Goal: Entertainment & Leisure: Consume media (video, audio)

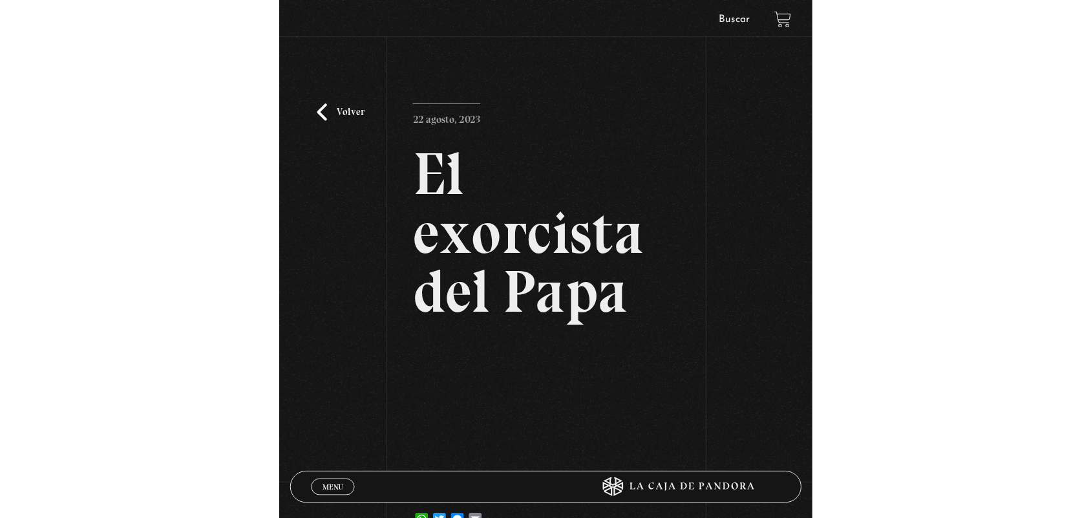
scroll to position [101, 0]
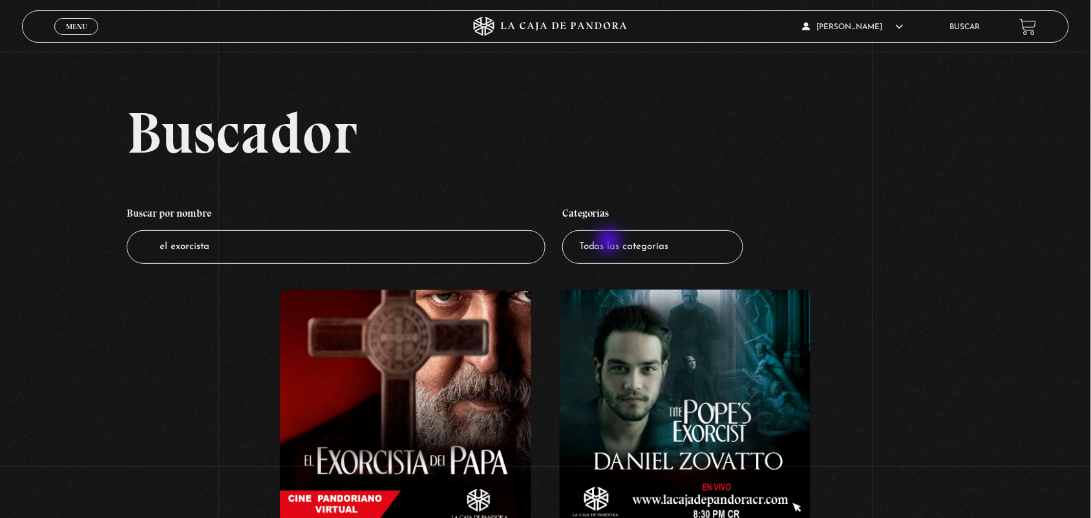
click at [611, 244] on select "Todas las categorías 11:11 Humanitario (1) Amo los [DATE] (2) Análisis de serie…" at bounding box center [652, 247] width 181 height 34
select select "series-y-peliculas"
click at [568, 230] on select "Todas las categorías 11:11 Humanitario (1) Amo los Lunes (2) Análisis de series…" at bounding box center [652, 247] width 181 height 34
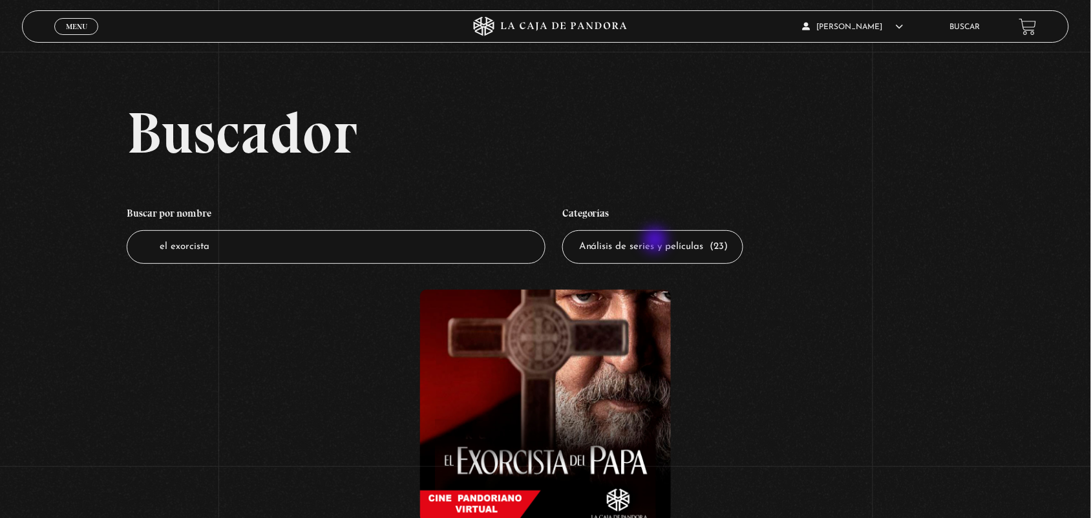
click at [656, 241] on select "Todas las categorías 11:11 Humanitario (1) Amo los [DATE] (2) Análisis de serie…" at bounding box center [652, 247] width 181 height 34
click at [656, 241] on select "Todas las categorías 11:11 Humanitario (1) Amo los Lunes (2) Análisis de series…" at bounding box center [652, 247] width 181 height 34
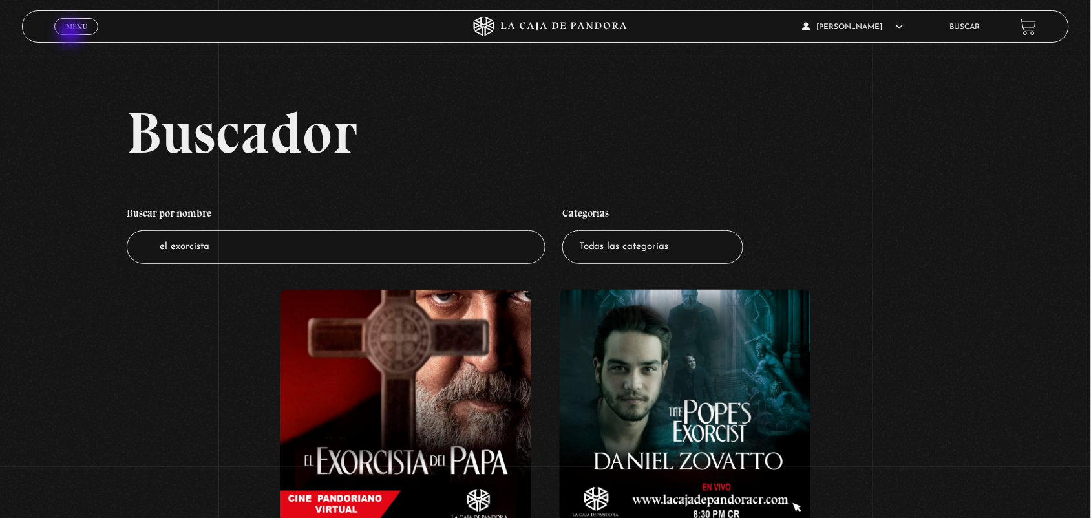
click at [72, 34] on span "Cerrar" at bounding box center [76, 38] width 30 height 9
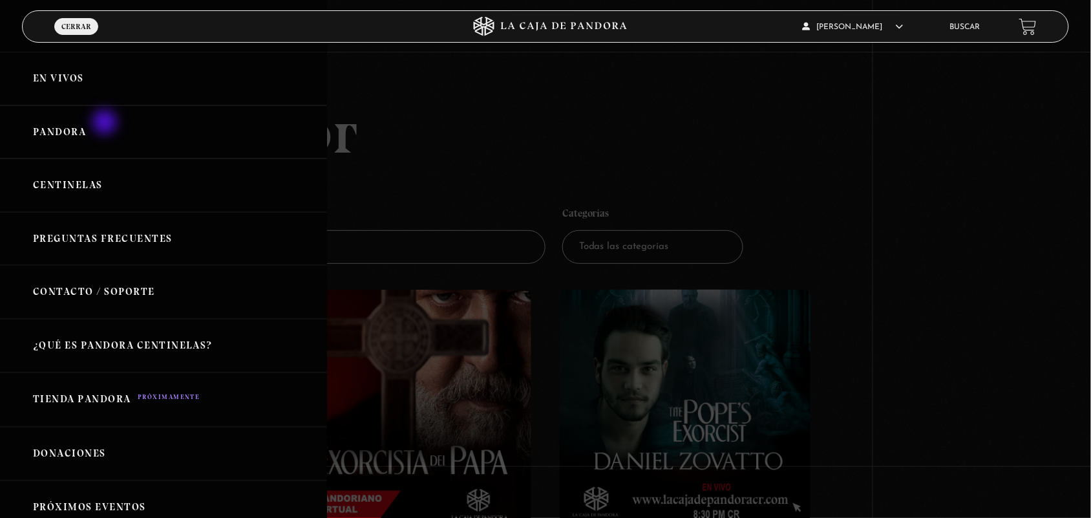
click at [107, 129] on link "Pandora" at bounding box center [163, 132] width 327 height 54
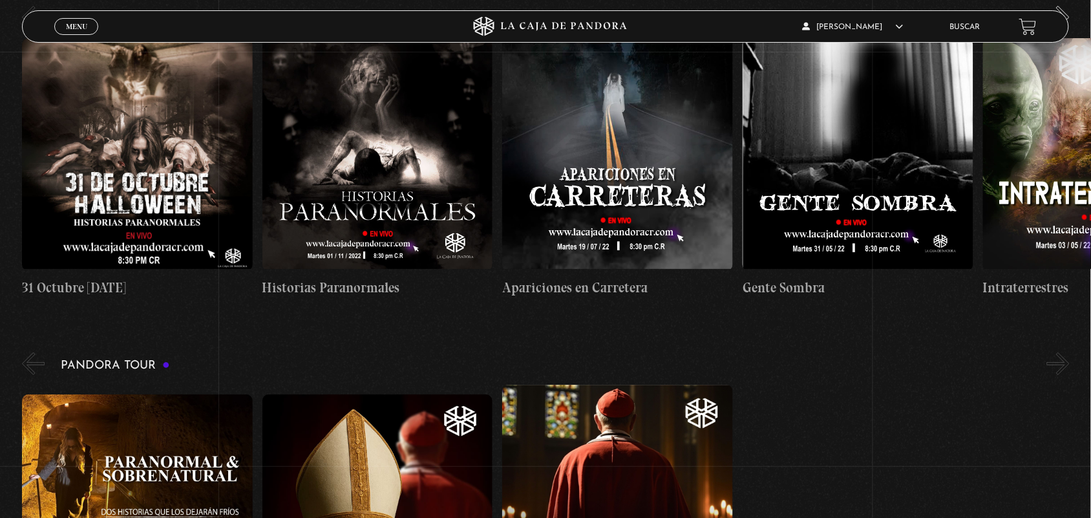
scroll to position [1809, 0]
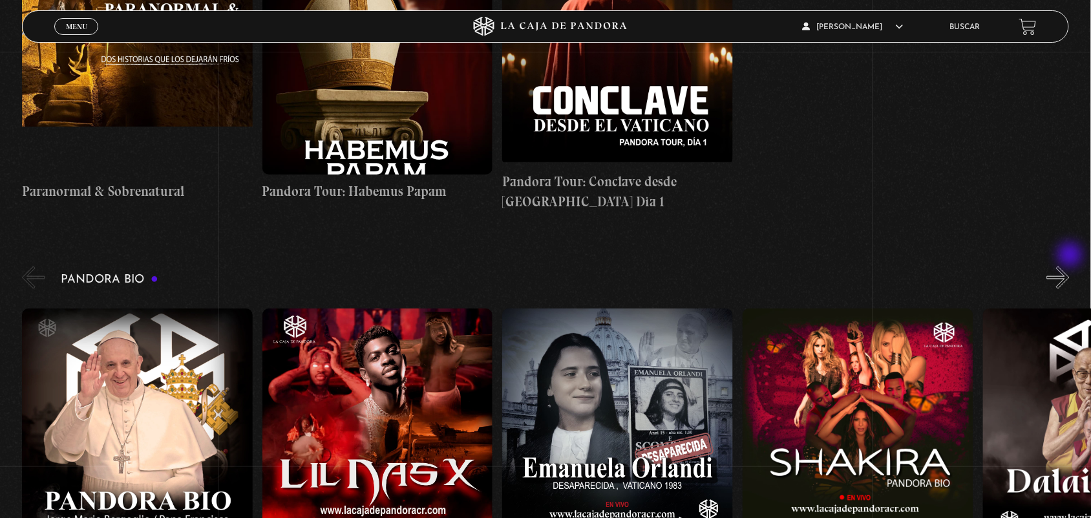
click at [1065, 266] on button "»" at bounding box center [1058, 277] width 23 height 23
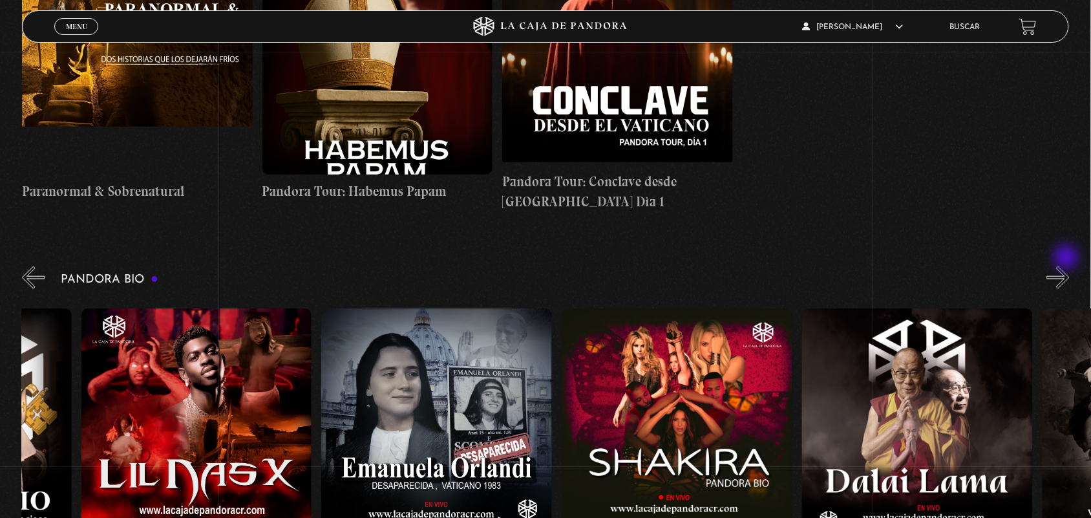
click at [1067, 266] on button "»" at bounding box center [1058, 277] width 23 height 23
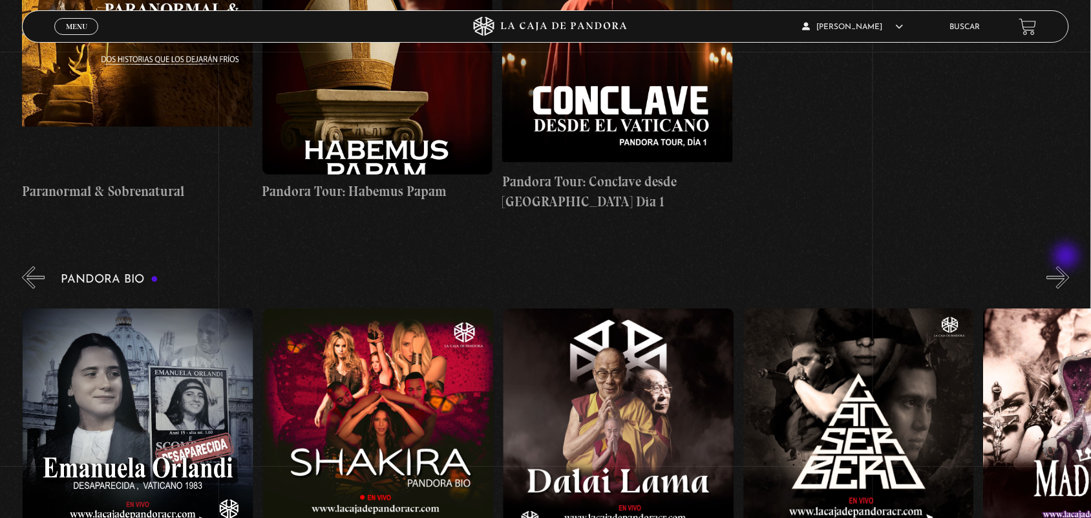
scroll to position [0, 480]
click at [1062, 266] on button "»" at bounding box center [1058, 277] width 23 height 23
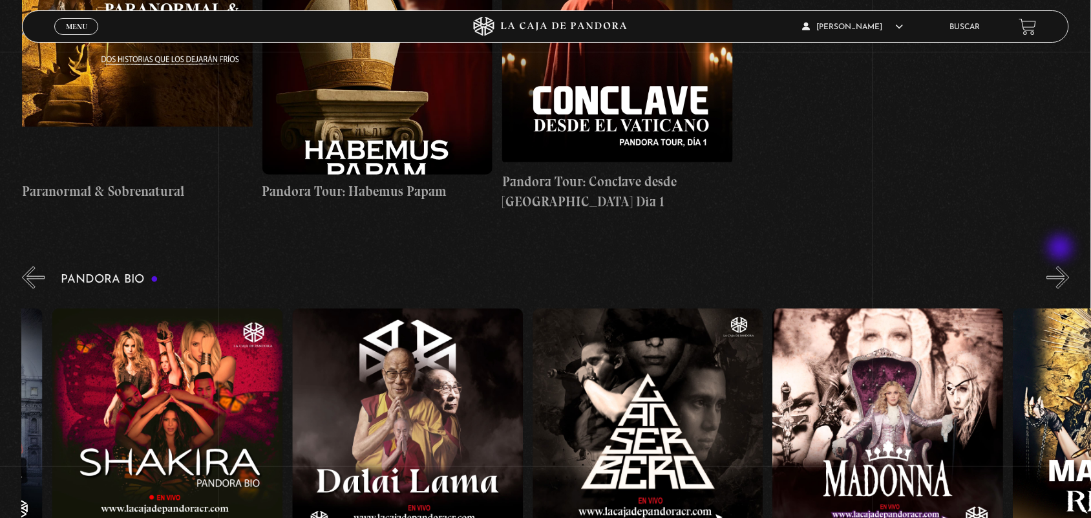
click at [1062, 266] on button "»" at bounding box center [1058, 277] width 23 height 23
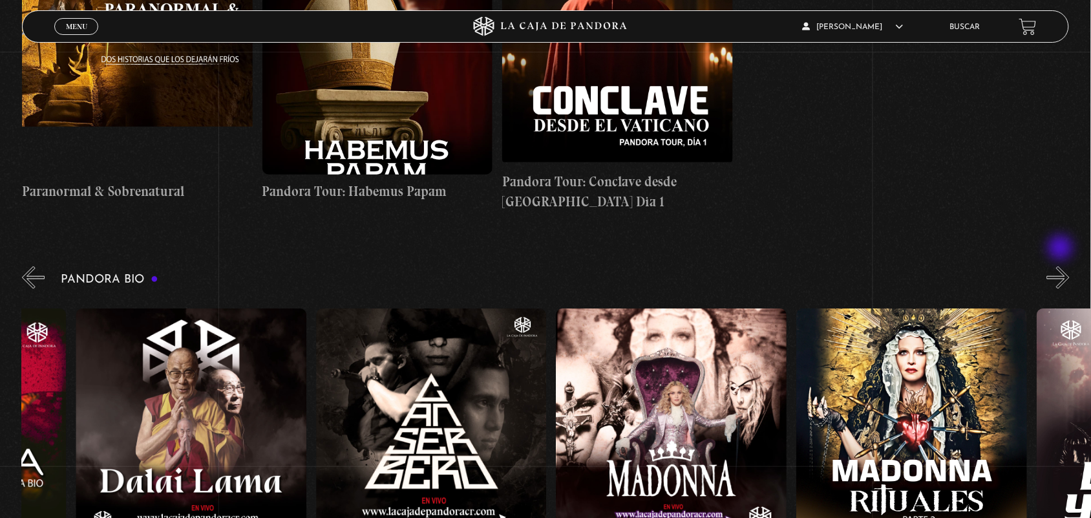
click at [1062, 266] on button "»" at bounding box center [1058, 277] width 23 height 23
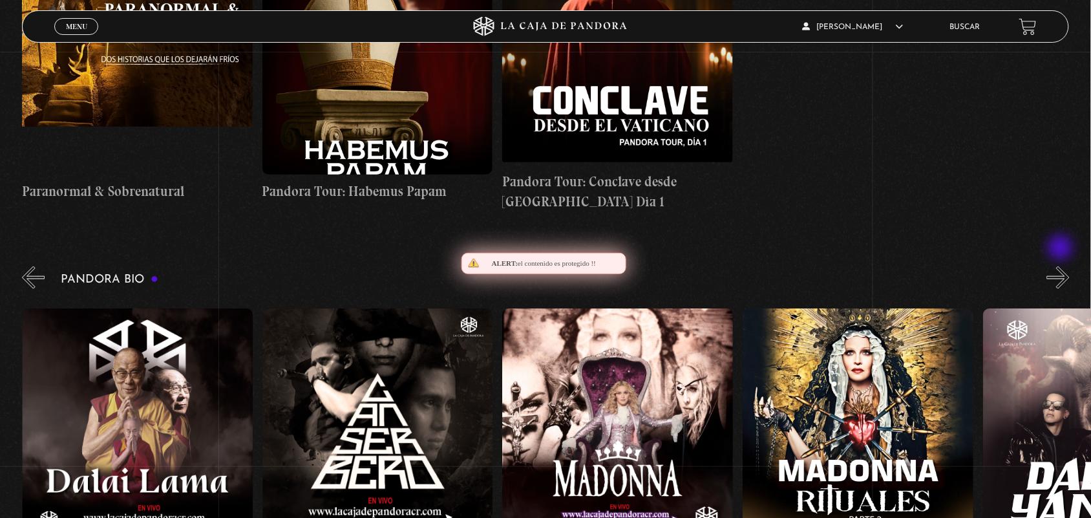
scroll to position [0, 961]
click at [1062, 266] on button "»" at bounding box center [1058, 277] width 23 height 23
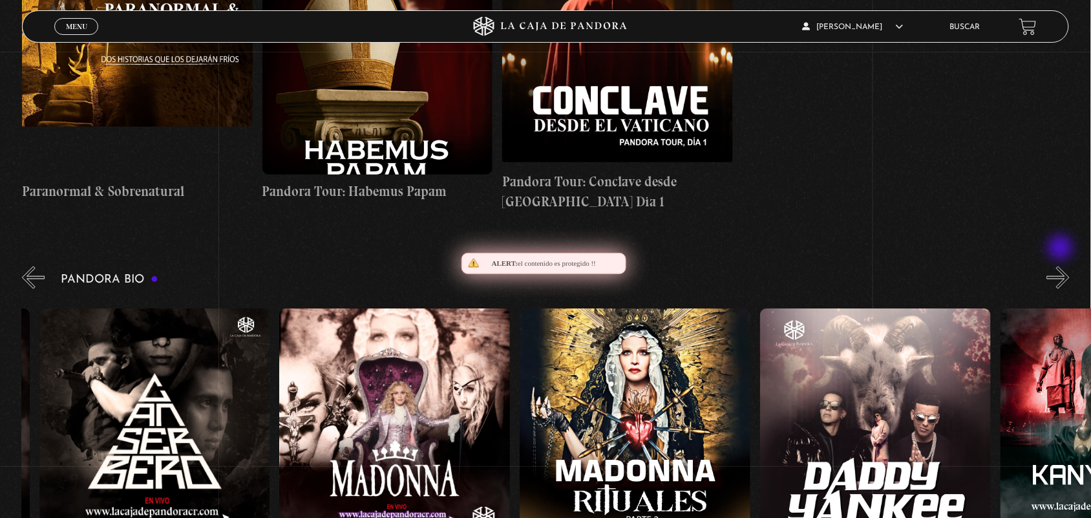
click at [1062, 266] on button "»" at bounding box center [1058, 277] width 23 height 23
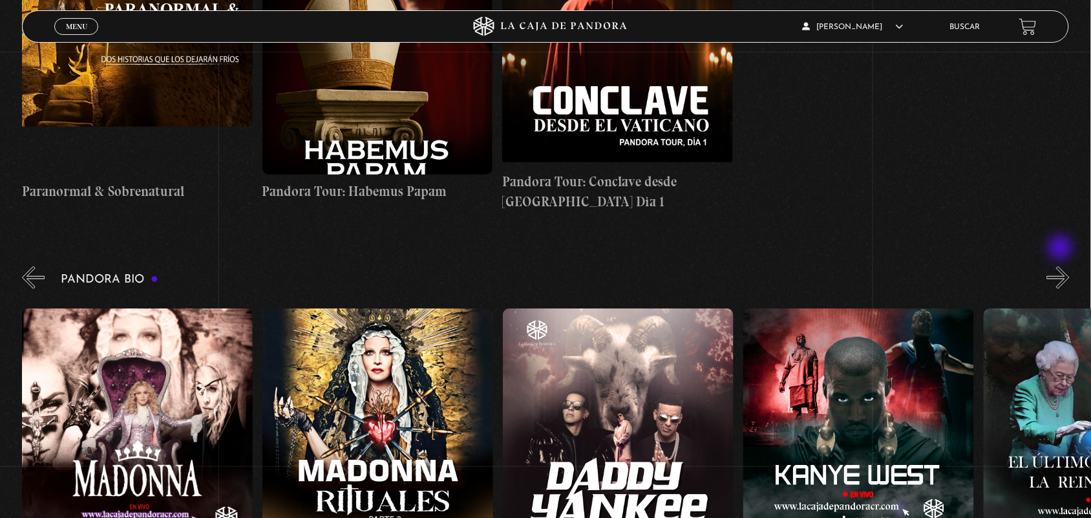
scroll to position [0, 1441]
click at [1062, 266] on button "»" at bounding box center [1058, 277] width 23 height 23
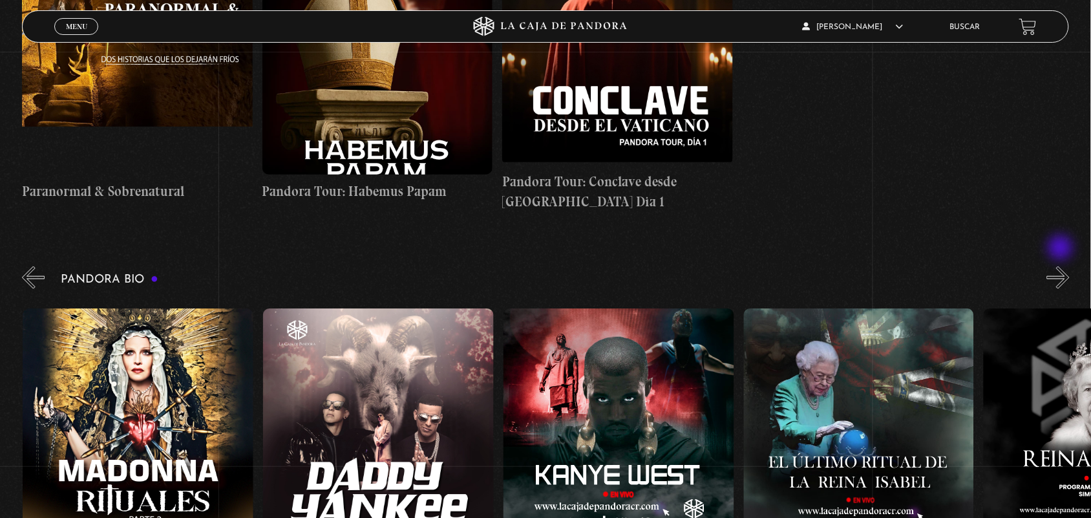
scroll to position [0, 1681]
click at [1069, 266] on button "»" at bounding box center [1058, 277] width 23 height 23
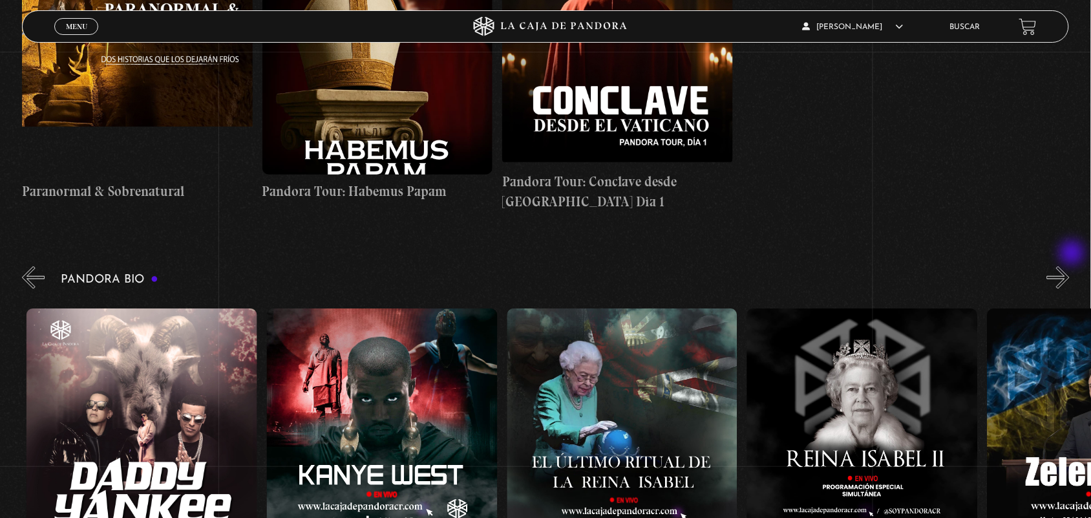
scroll to position [0, 1921]
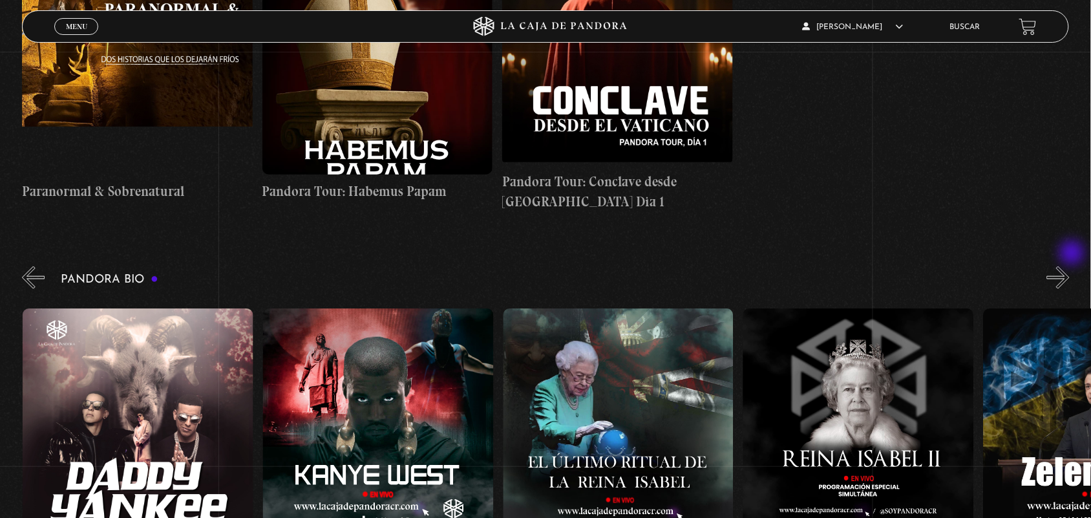
click at [1069, 266] on button "»" at bounding box center [1058, 277] width 23 height 23
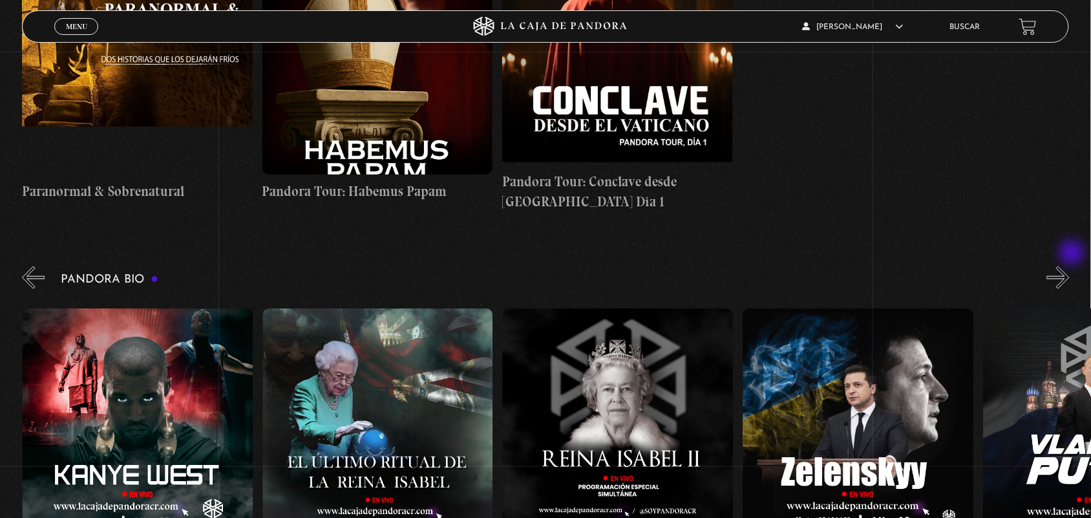
scroll to position [0, 2162]
click at [1069, 266] on button "»" at bounding box center [1058, 277] width 23 height 23
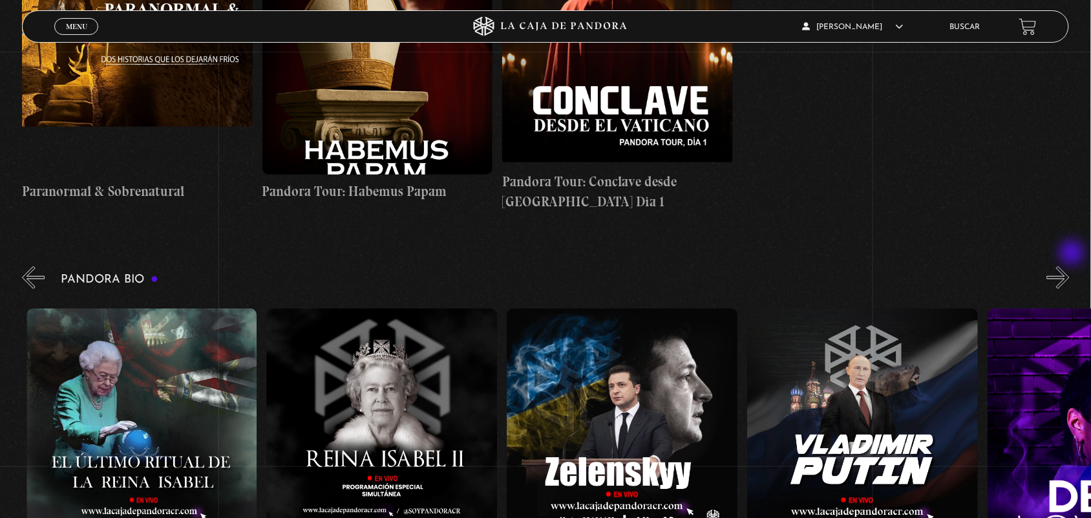
scroll to position [0, 2402]
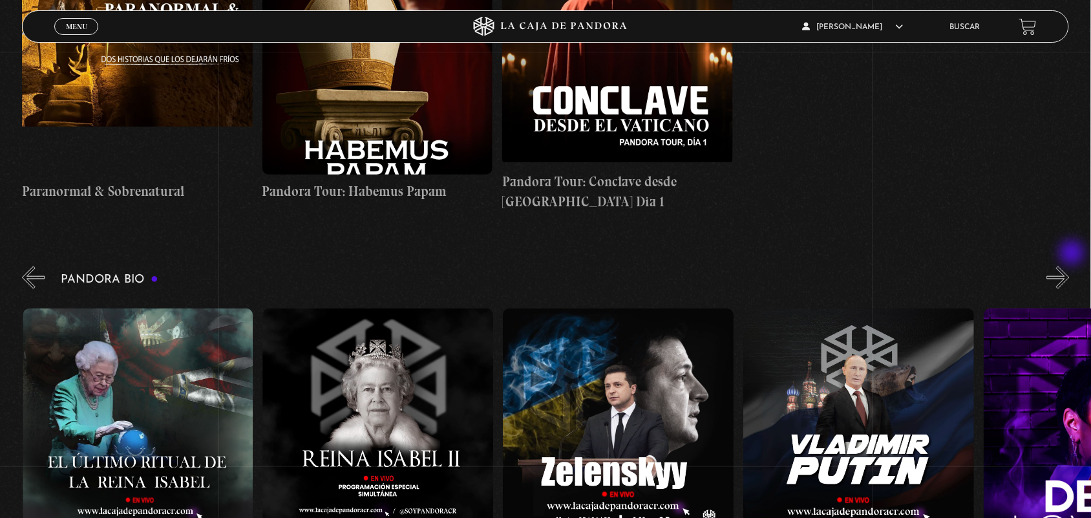
click at [1069, 266] on button "»" at bounding box center [1058, 277] width 23 height 23
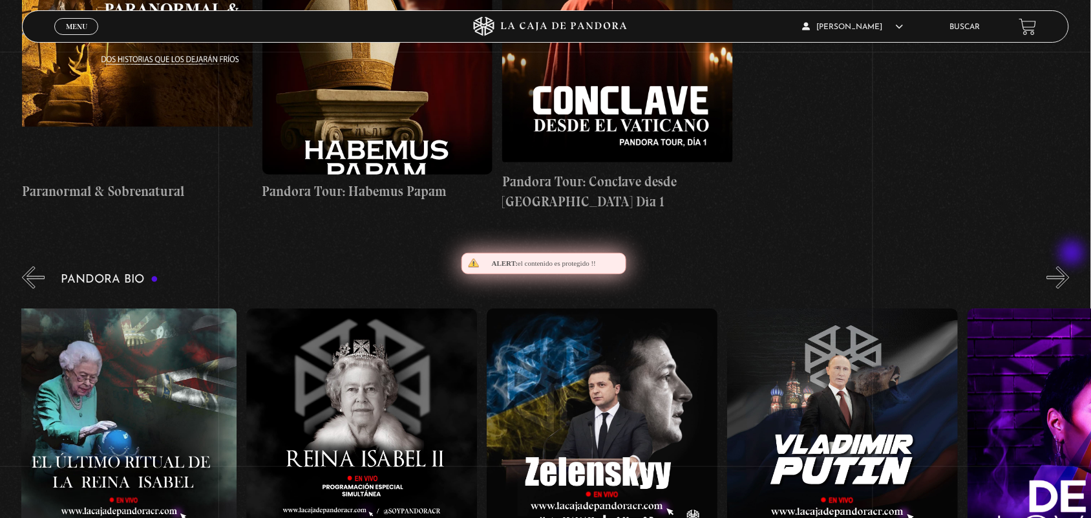
click at [1069, 266] on button "»" at bounding box center [1058, 277] width 23 height 23
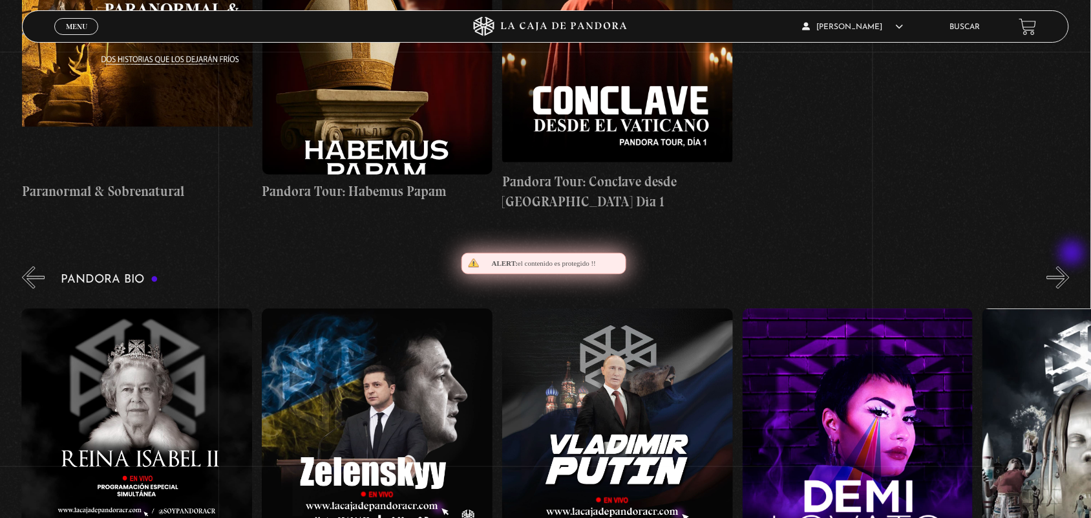
click at [1069, 266] on button "»" at bounding box center [1058, 277] width 23 height 23
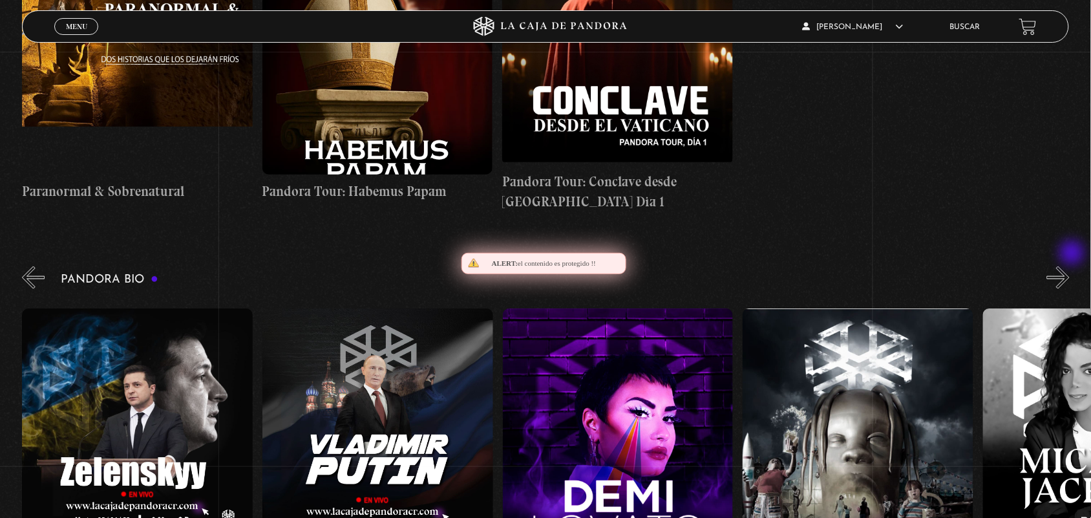
scroll to position [0, 2882]
click at [1069, 266] on button "»" at bounding box center [1058, 277] width 23 height 23
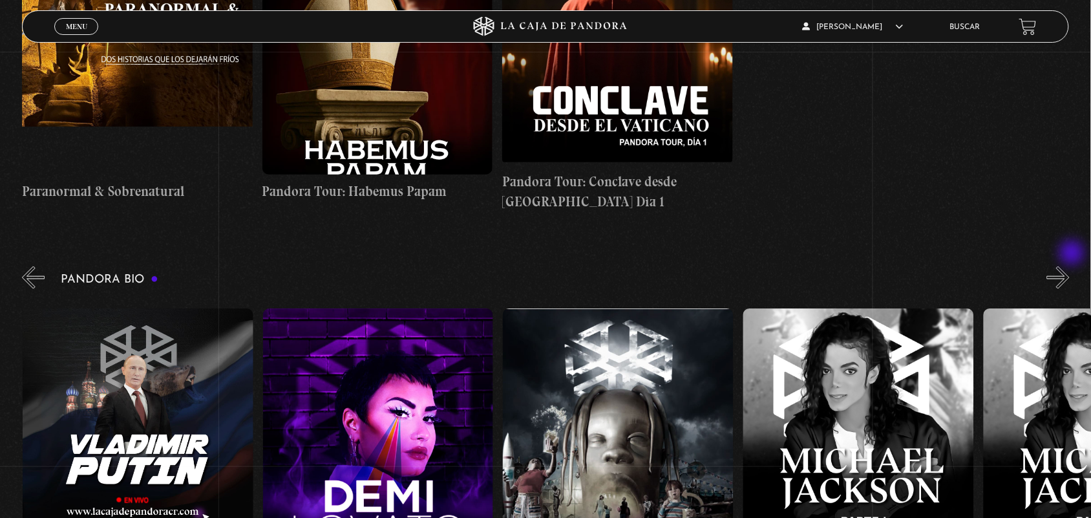
click at [1069, 266] on button "»" at bounding box center [1058, 277] width 23 height 23
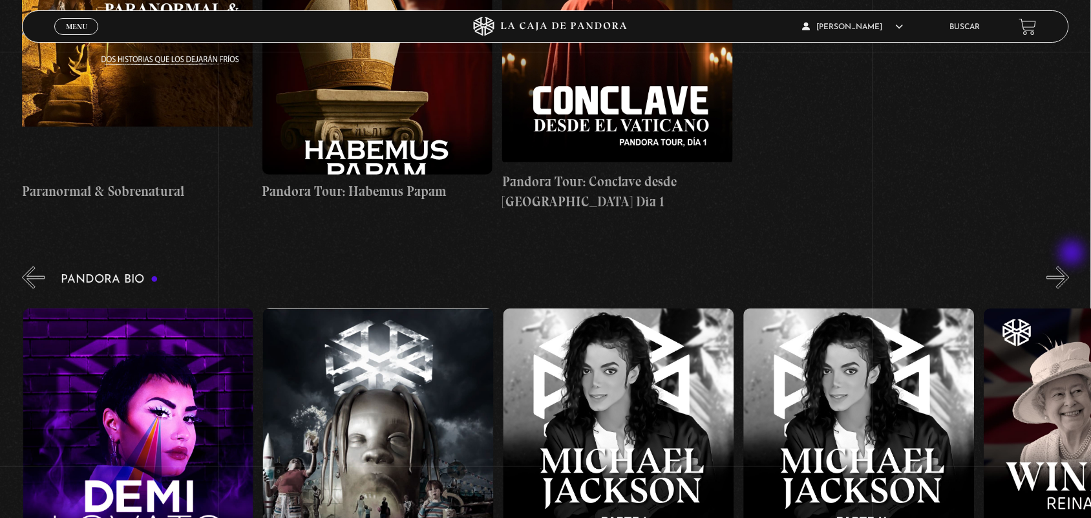
scroll to position [0, 3363]
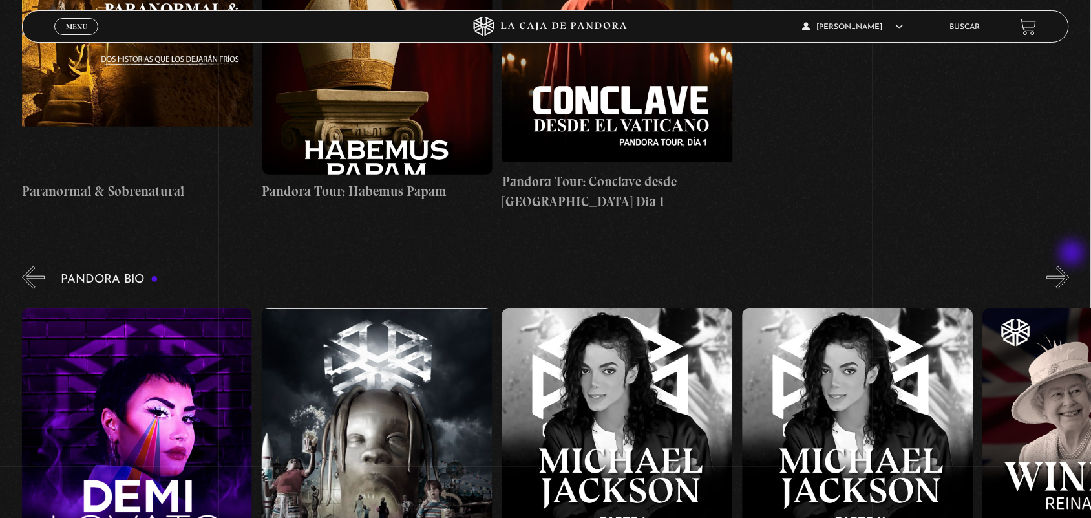
click at [1069, 266] on button "»" at bounding box center [1058, 277] width 23 height 23
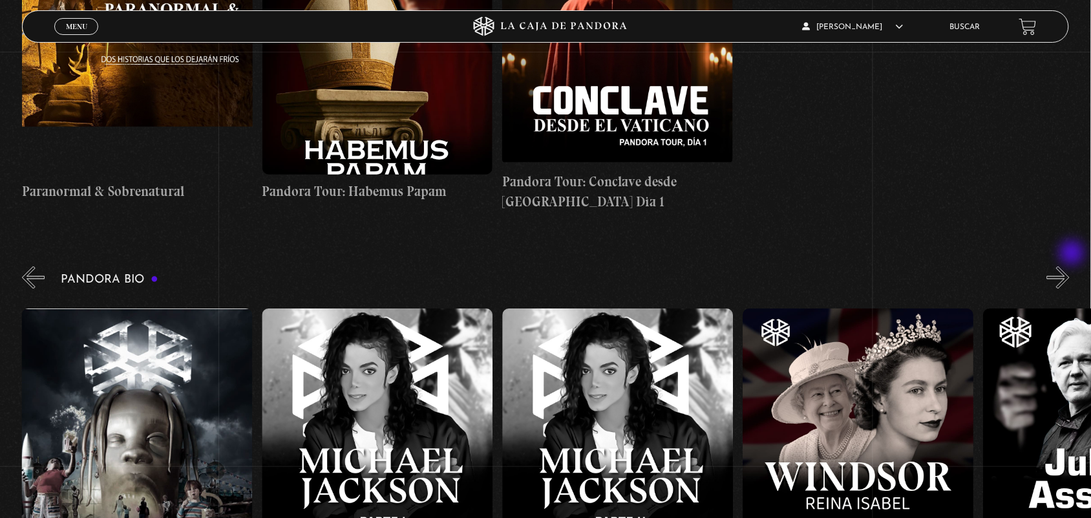
click at [1069, 266] on button "»" at bounding box center [1058, 277] width 23 height 23
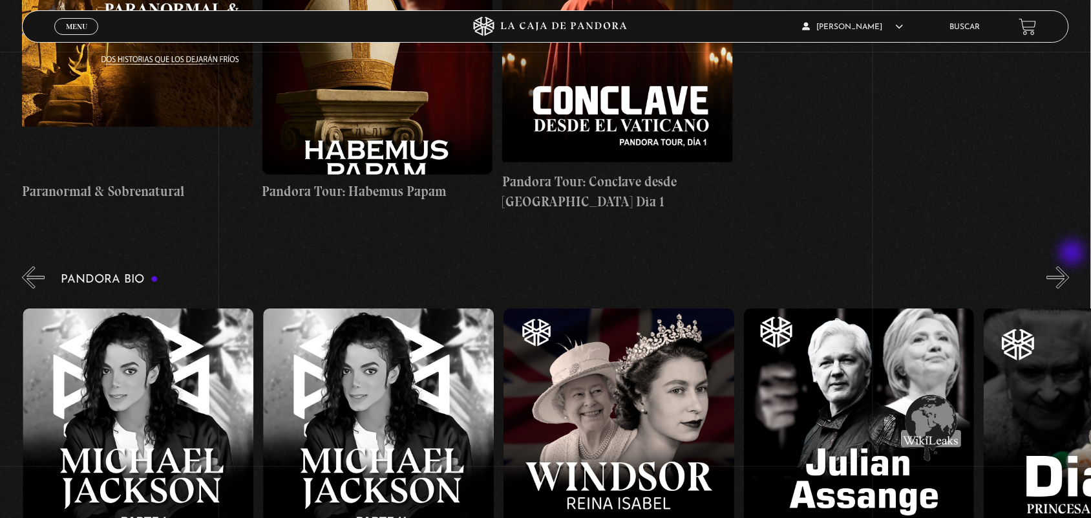
scroll to position [0, 3843]
click at [1069, 266] on button "»" at bounding box center [1058, 277] width 23 height 23
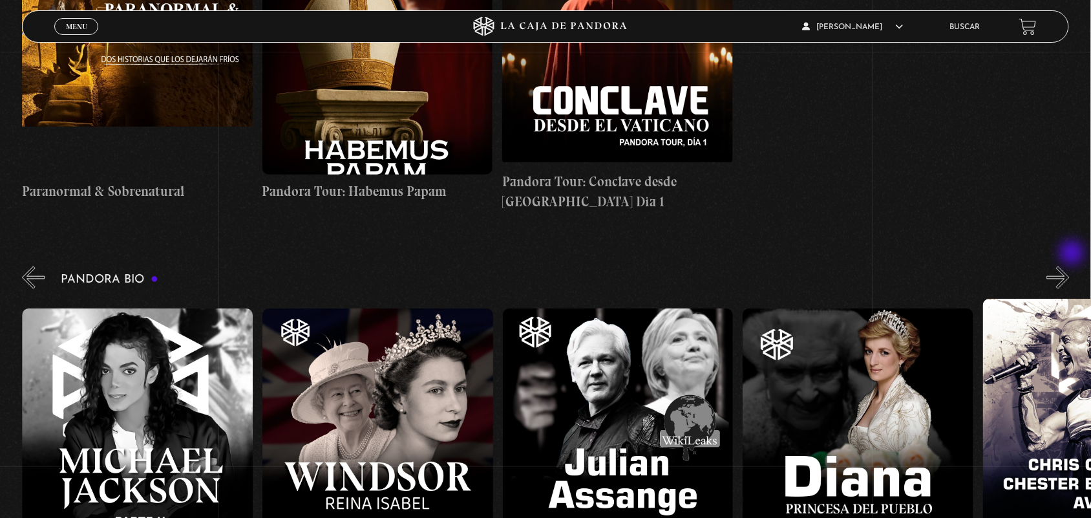
click at [1069, 266] on button "»" at bounding box center [1058, 277] width 23 height 23
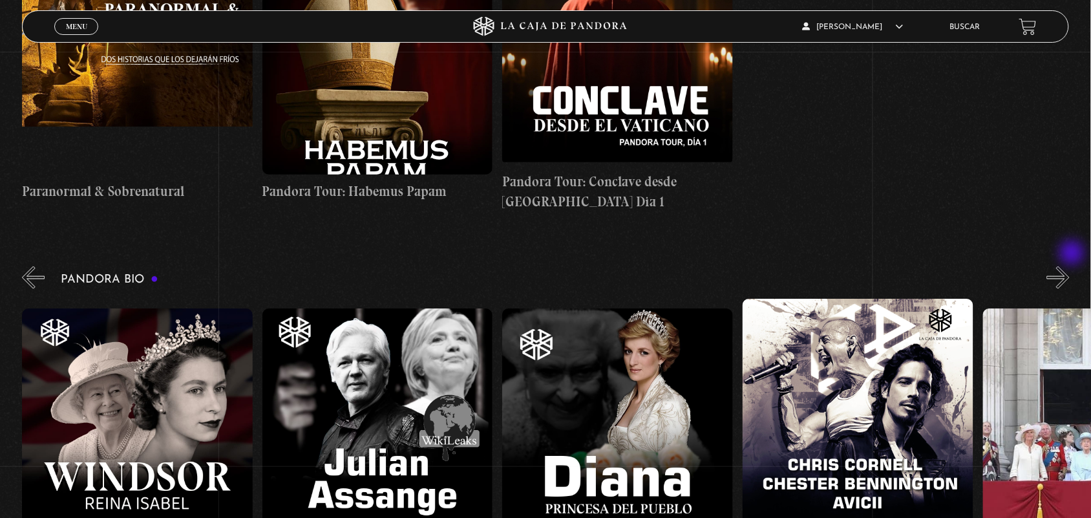
click at [1069, 266] on button "»" at bounding box center [1058, 277] width 23 height 23
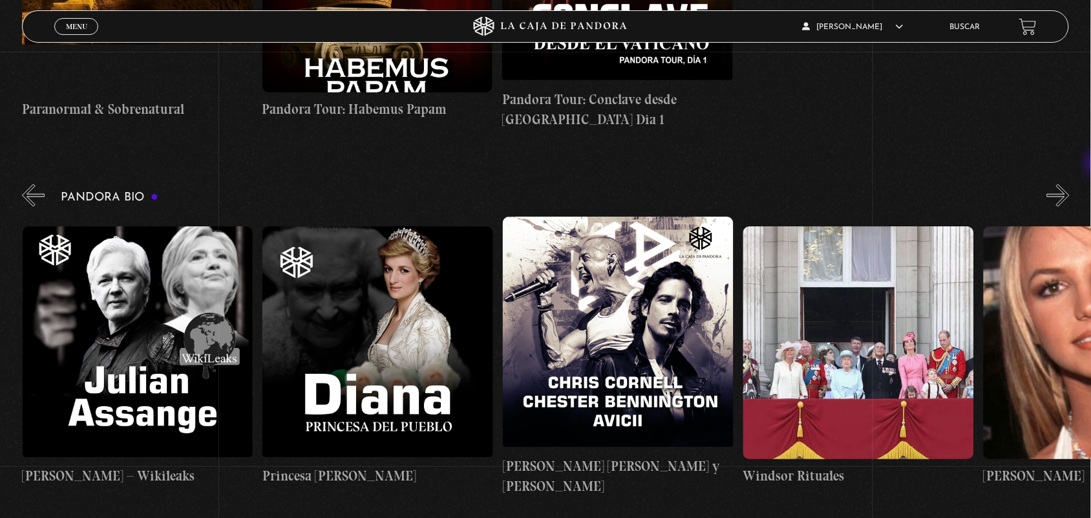
scroll to position [1973, 0]
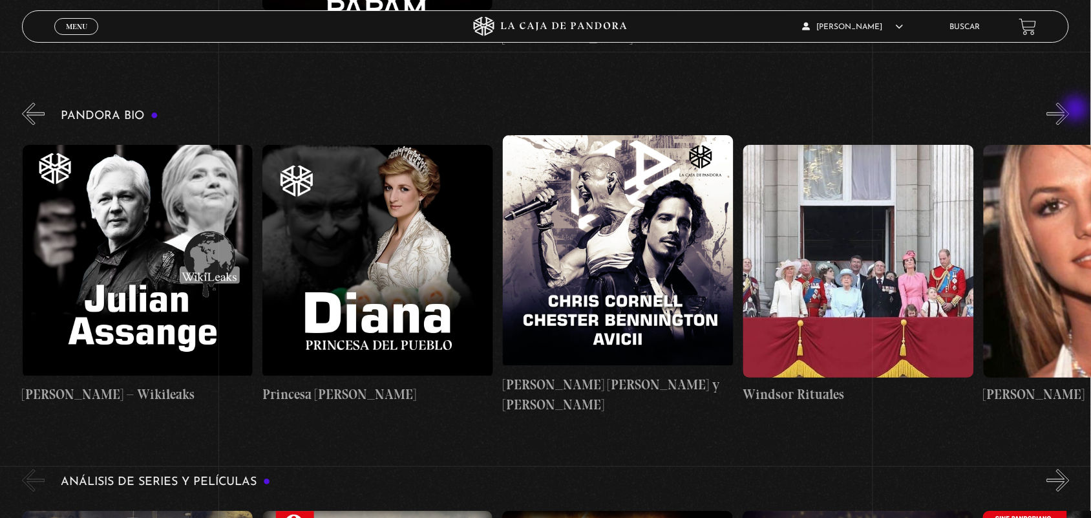
click at [1077, 110] on div "Pandora Bio Shakira" at bounding box center [556, 257] width 1069 height 315
click at [1069, 105] on button "»" at bounding box center [1058, 114] width 23 height 23
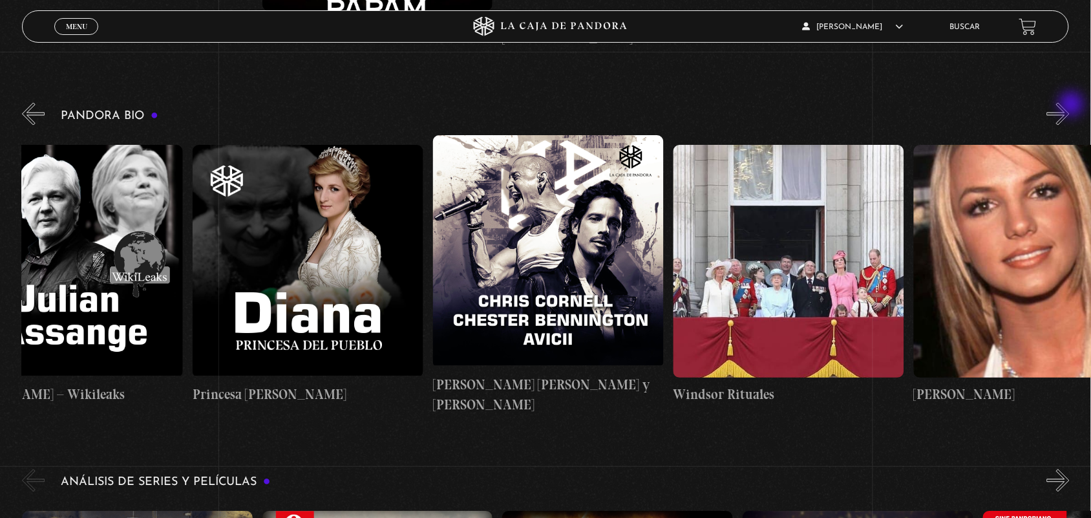
scroll to position [0, 4683]
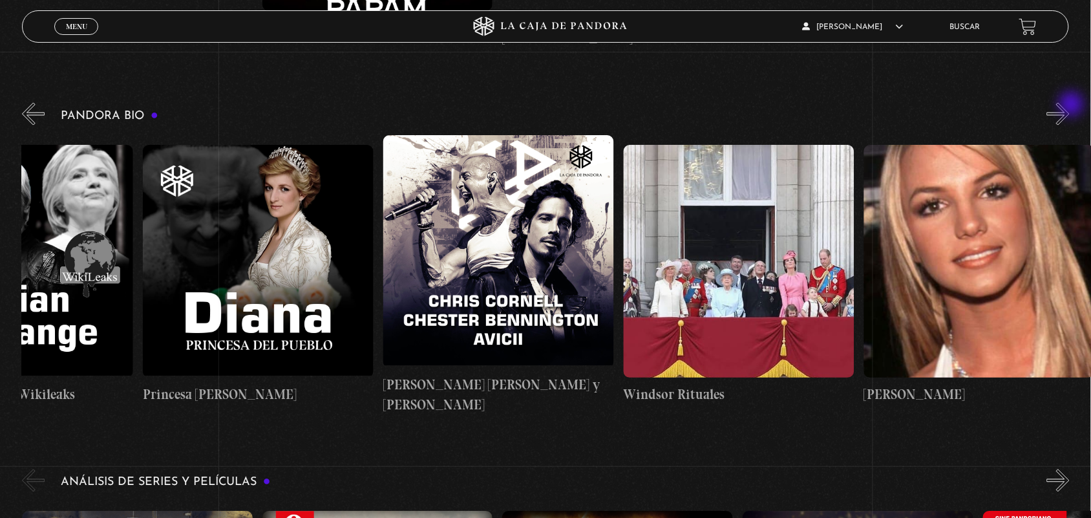
click at [1069, 105] on button "»" at bounding box center [1058, 114] width 23 height 23
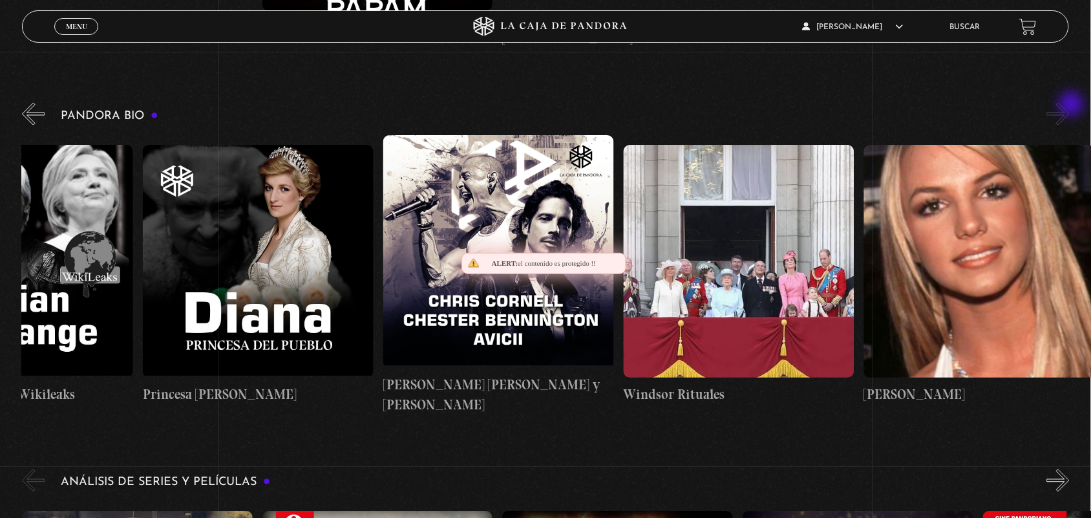
click at [1069, 105] on button "»" at bounding box center [1058, 114] width 23 height 23
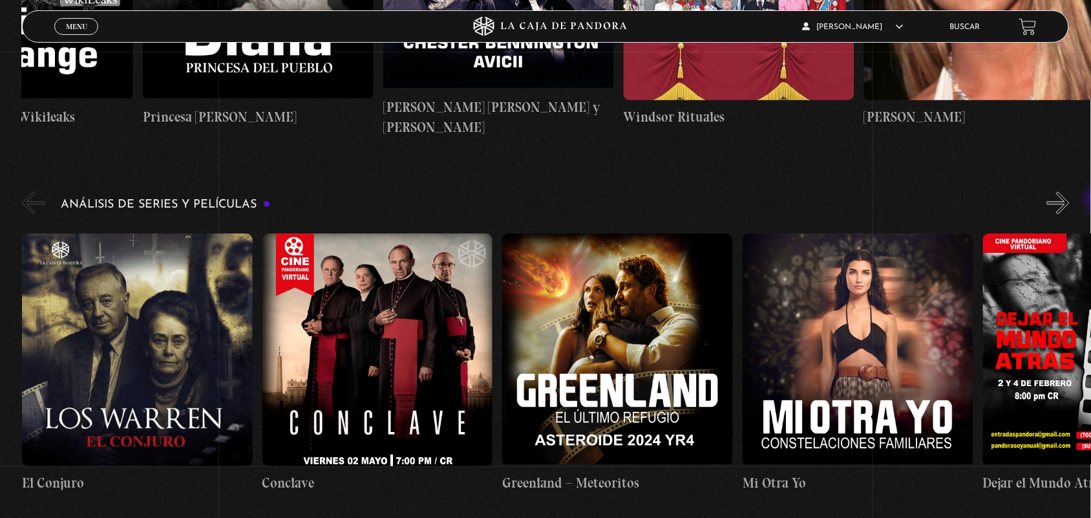
scroll to position [2240, 0]
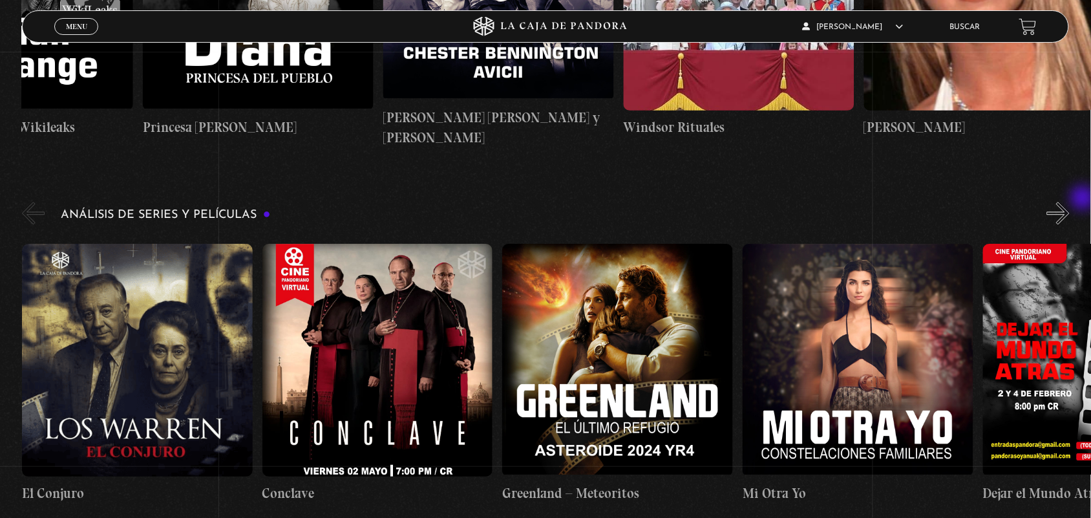
click at [1084, 199] on div "Análisis de series y películas" at bounding box center [556, 356] width 1069 height 315
click at [1069, 202] on button "»" at bounding box center [1058, 213] width 23 height 23
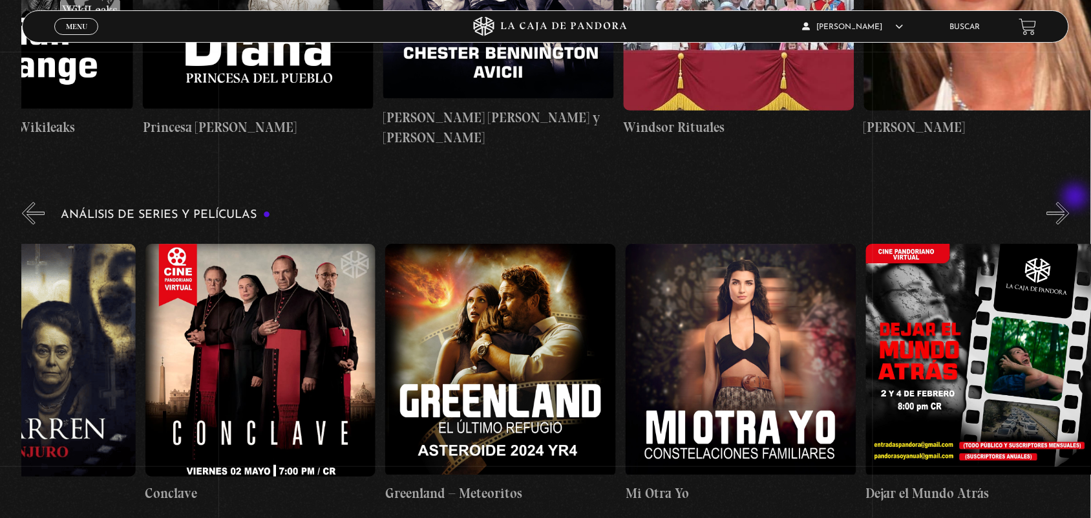
click at [1069, 202] on button "»" at bounding box center [1058, 213] width 23 height 23
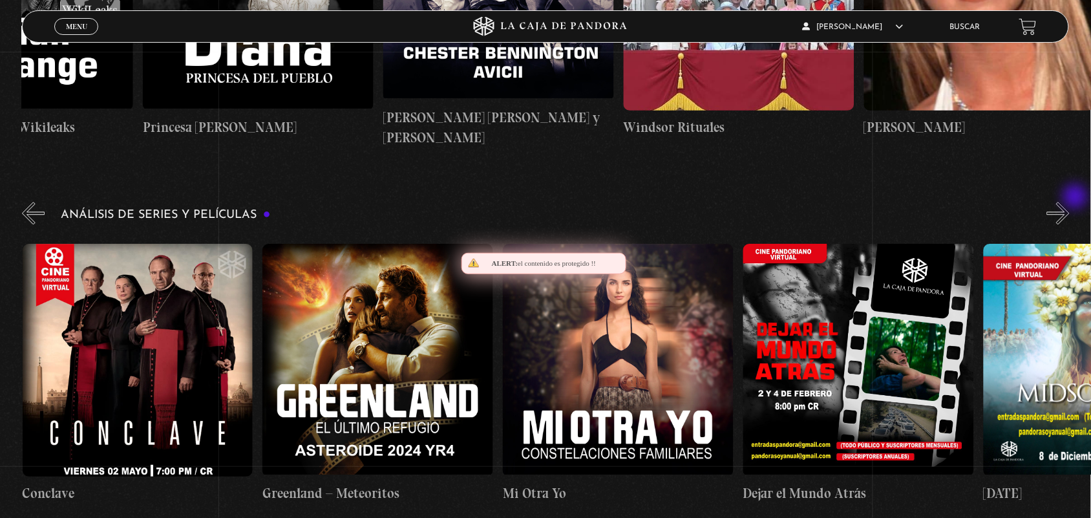
click at [1069, 202] on button "»" at bounding box center [1058, 213] width 23 height 23
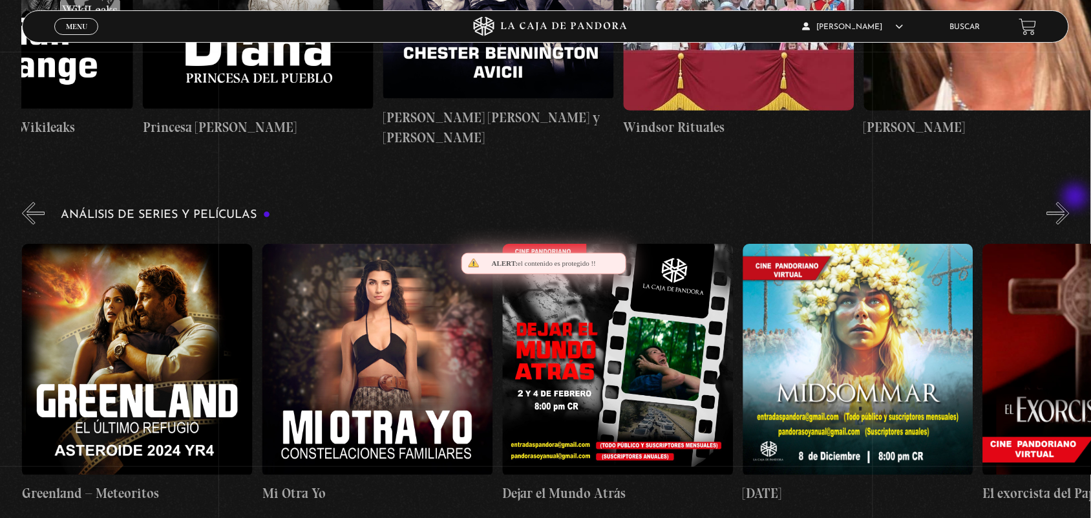
click at [1069, 202] on button "»" at bounding box center [1058, 213] width 23 height 23
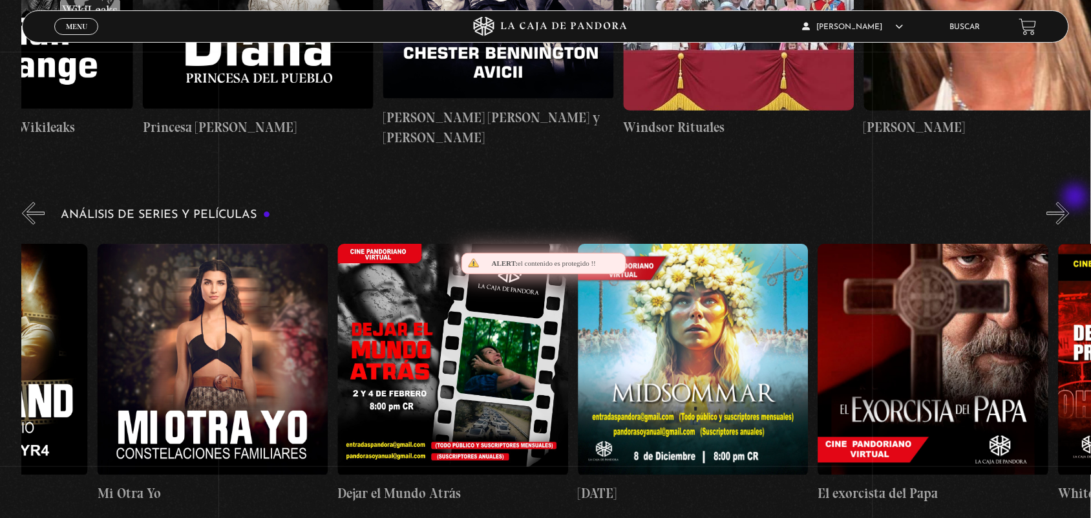
click at [1069, 202] on button "»" at bounding box center [1058, 213] width 23 height 23
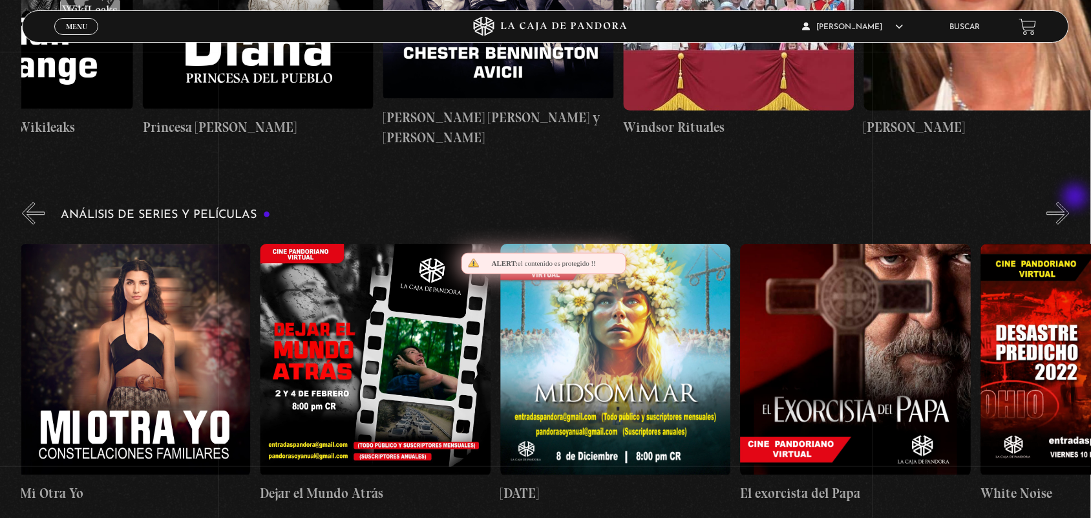
click at [1069, 202] on button "»" at bounding box center [1058, 213] width 23 height 23
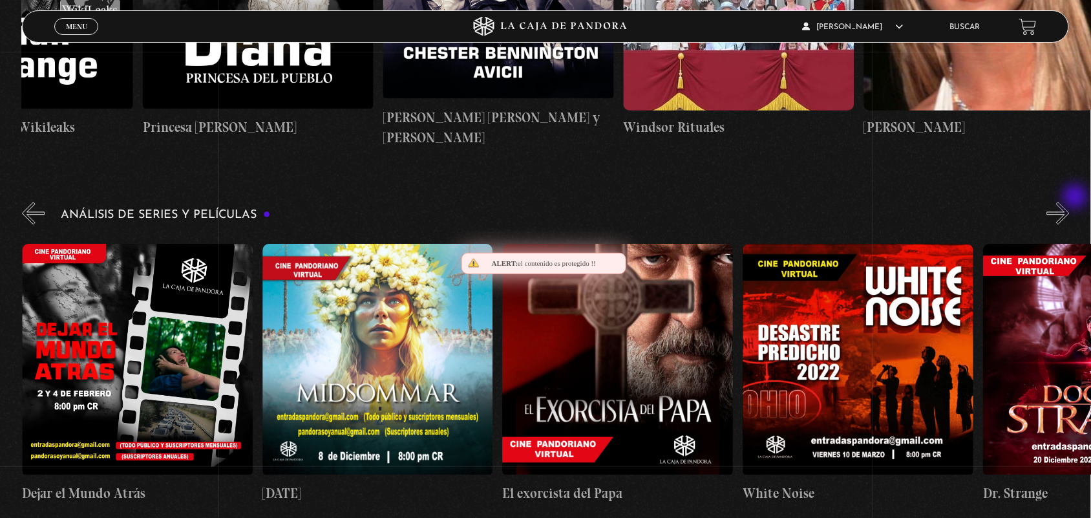
click at [1069, 202] on button "»" at bounding box center [1058, 213] width 23 height 23
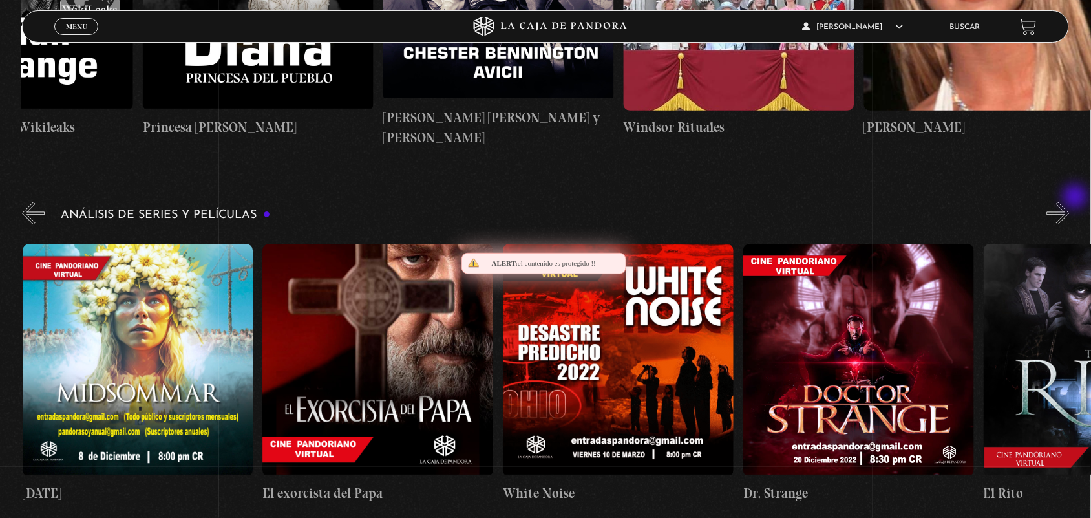
click at [1069, 202] on button "»" at bounding box center [1058, 213] width 23 height 23
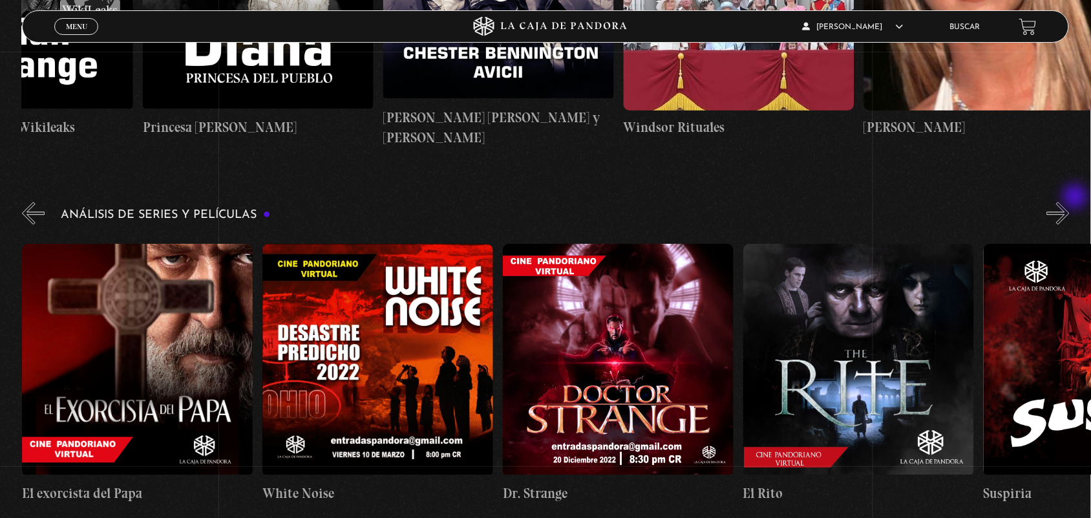
scroll to position [0, 1441]
click at [1069, 202] on button "»" at bounding box center [1058, 213] width 23 height 23
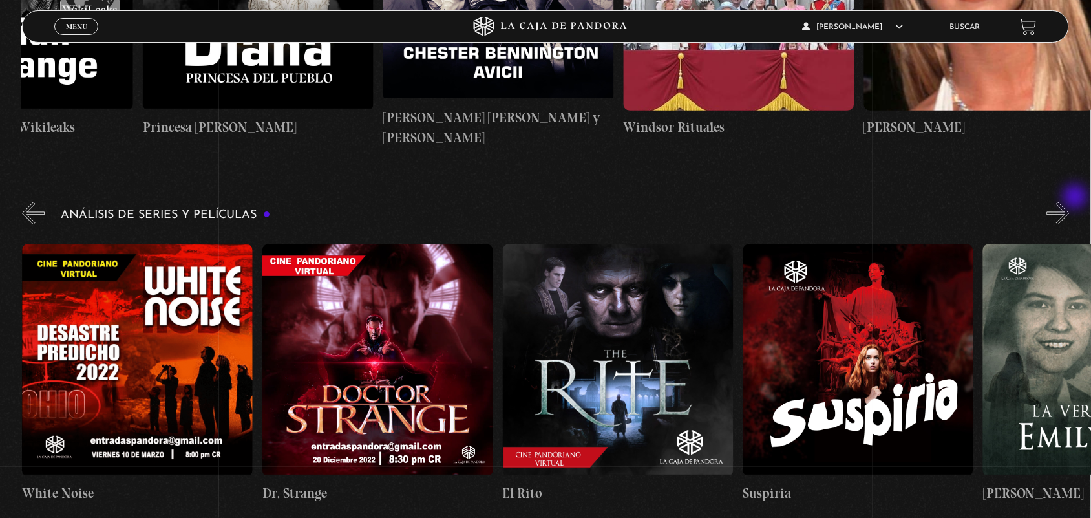
click at [1069, 202] on button "»" at bounding box center [1058, 213] width 23 height 23
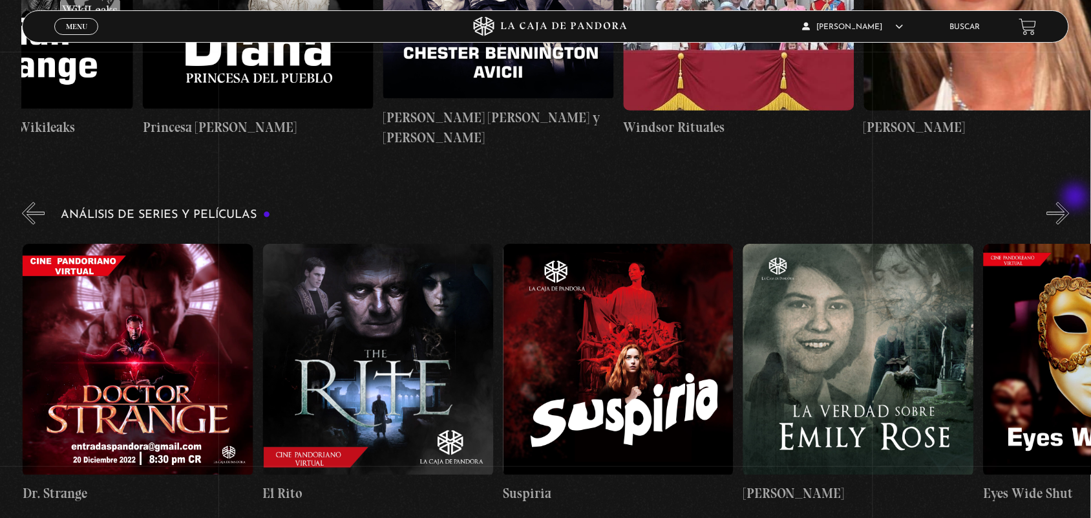
click at [1069, 202] on button "»" at bounding box center [1058, 213] width 23 height 23
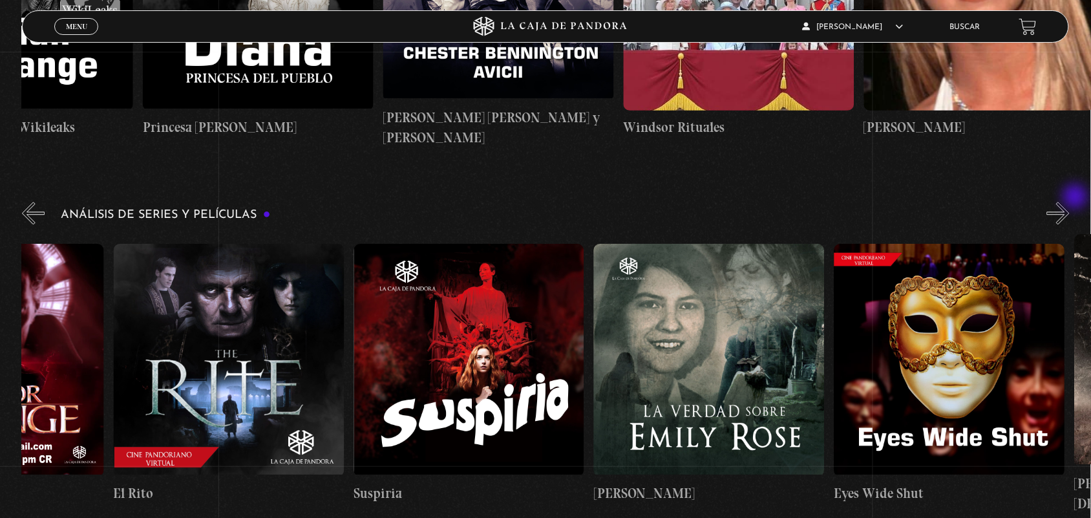
click at [1069, 202] on button "»" at bounding box center [1058, 213] width 23 height 23
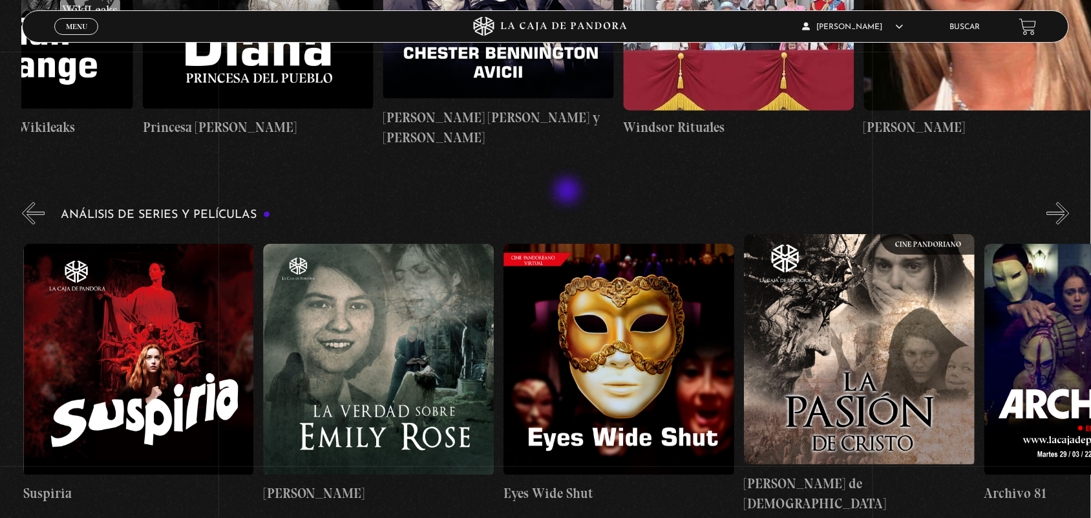
scroll to position [0, 2402]
click at [1073, 208] on div "Análisis de series y películas" at bounding box center [556, 356] width 1069 height 315
click at [1069, 202] on button "»" at bounding box center [1058, 213] width 23 height 23
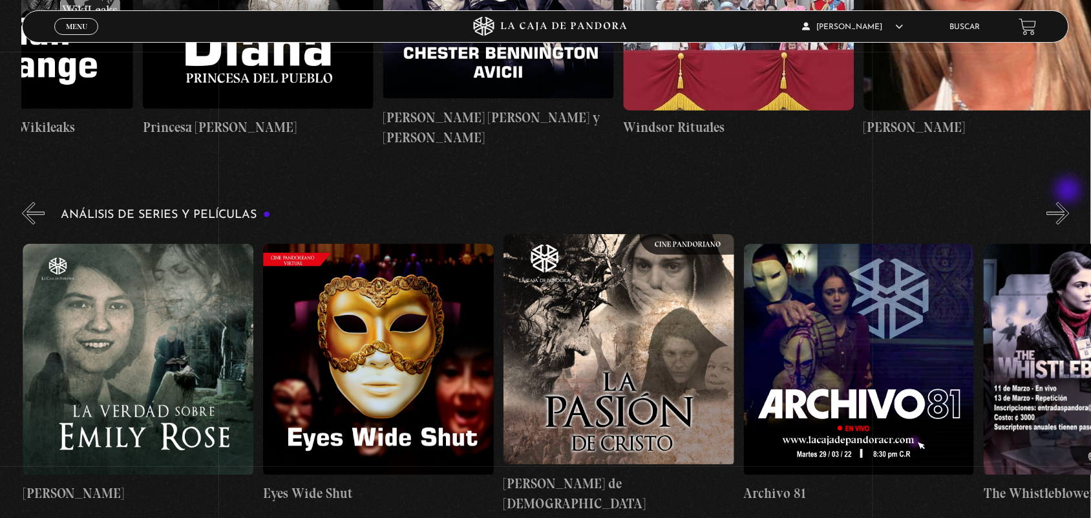
scroll to position [0, 2643]
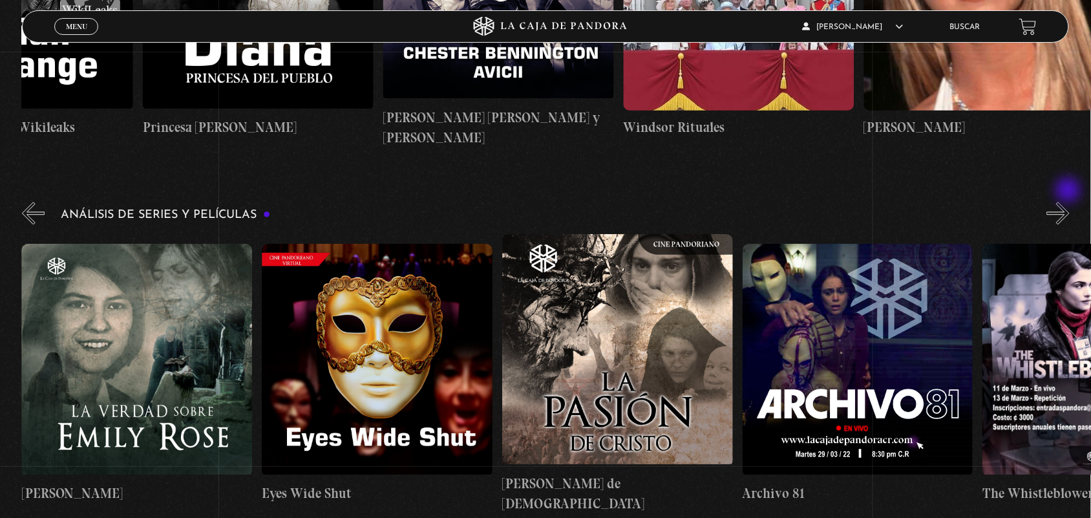
click at [1069, 202] on button "»" at bounding box center [1058, 213] width 23 height 23
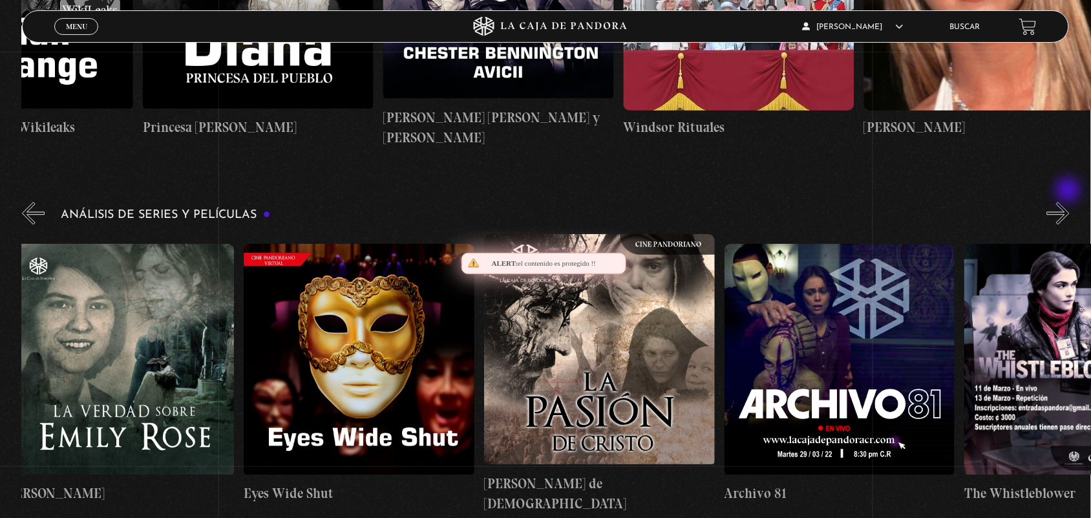
click at [1069, 202] on button "»" at bounding box center [1058, 213] width 23 height 23
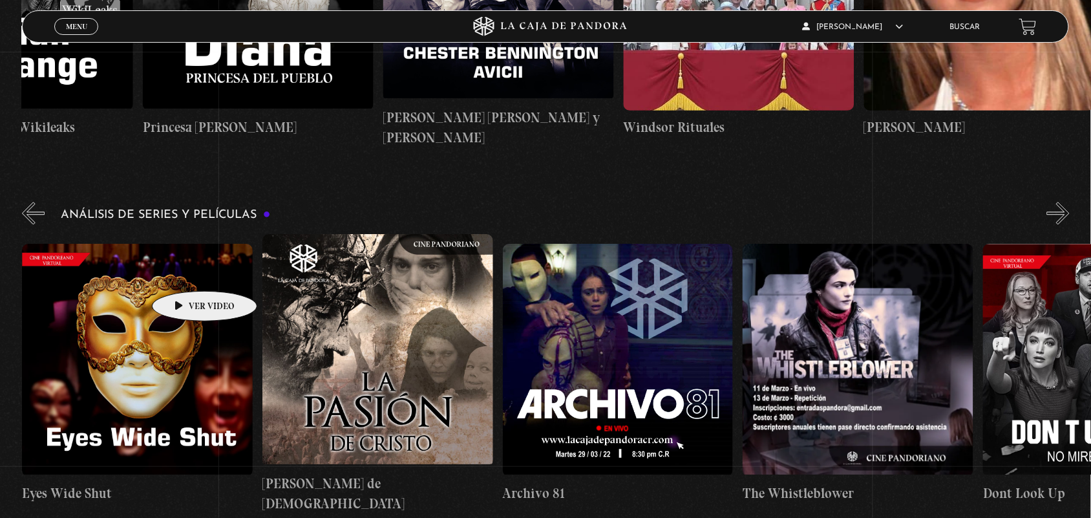
click at [184, 271] on figure at bounding box center [137, 360] width 231 height 233
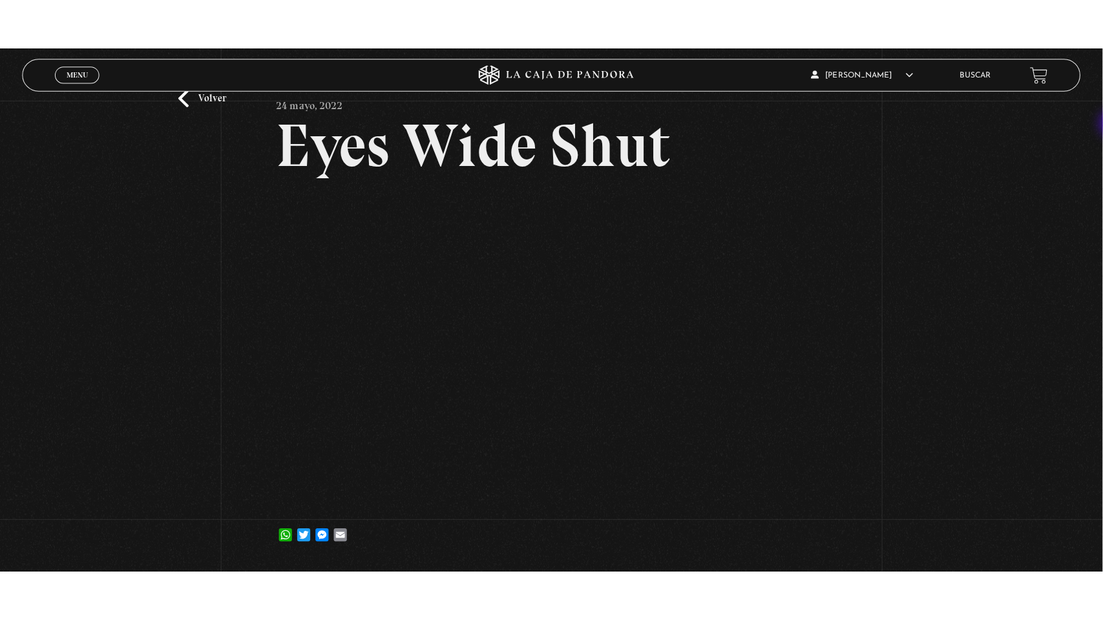
scroll to position [74, 0]
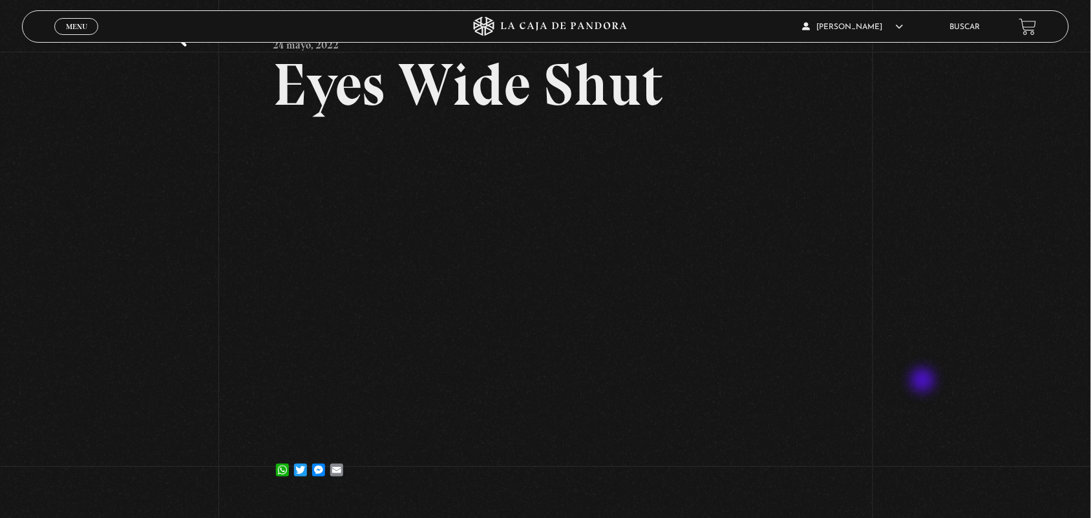
click at [958, 407] on div "Volver 24 mayo, 2022 Eyes Wide Shut WhatsApp Twitter Messenger Email" at bounding box center [545, 238] width 1091 height 522
